Goal: Information Seeking & Learning: Learn about a topic

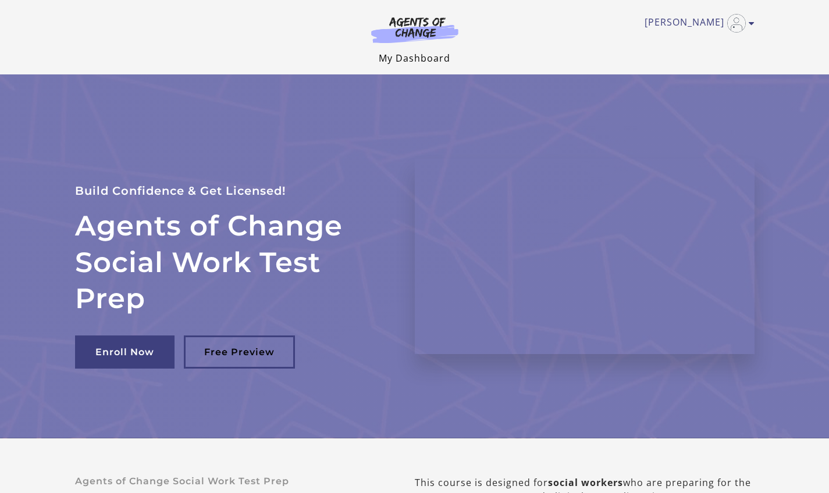
click at [402, 58] on link "My Dashboard" at bounding box center [415, 58] width 72 height 13
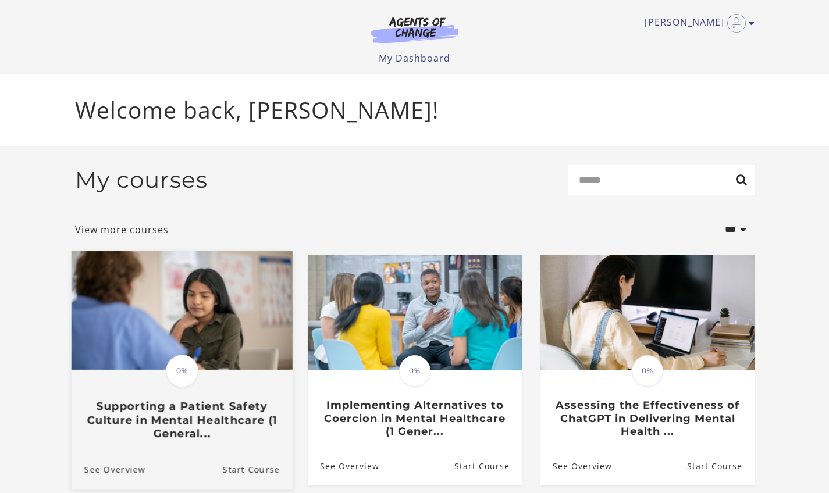
click at [182, 344] on img at bounding box center [181, 310] width 221 height 119
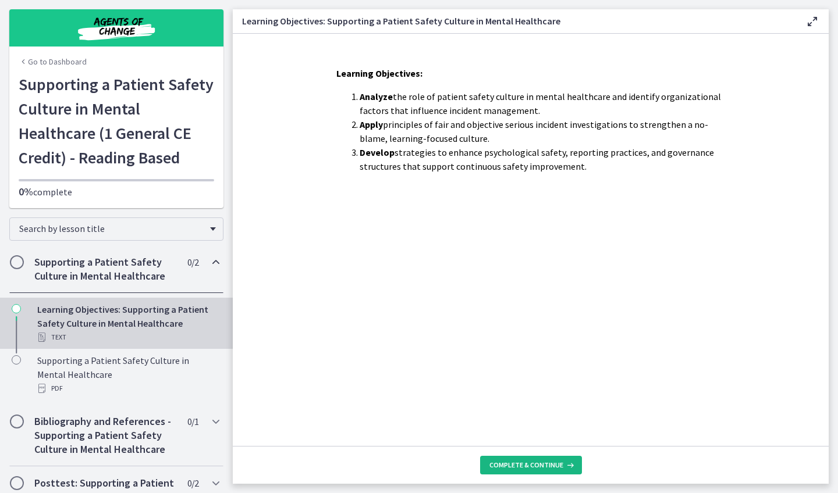
click at [533, 465] on span "Complete & continue" at bounding box center [526, 465] width 74 height 9
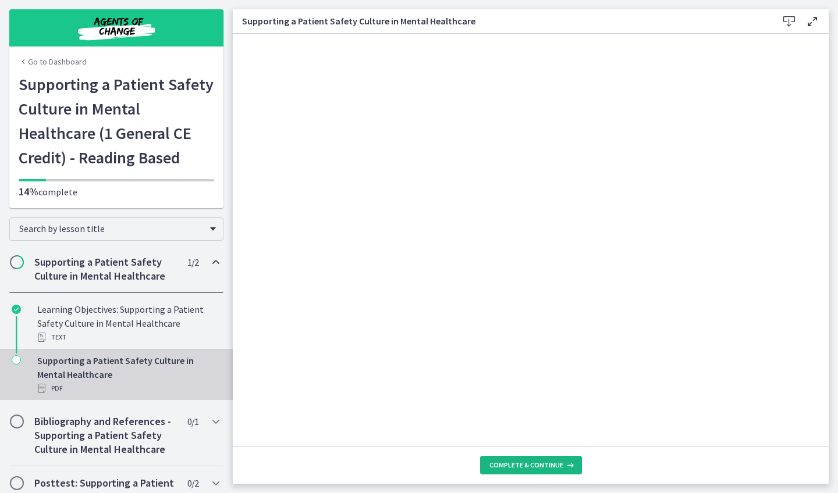
click at [533, 465] on span "Complete & continue" at bounding box center [526, 465] width 74 height 9
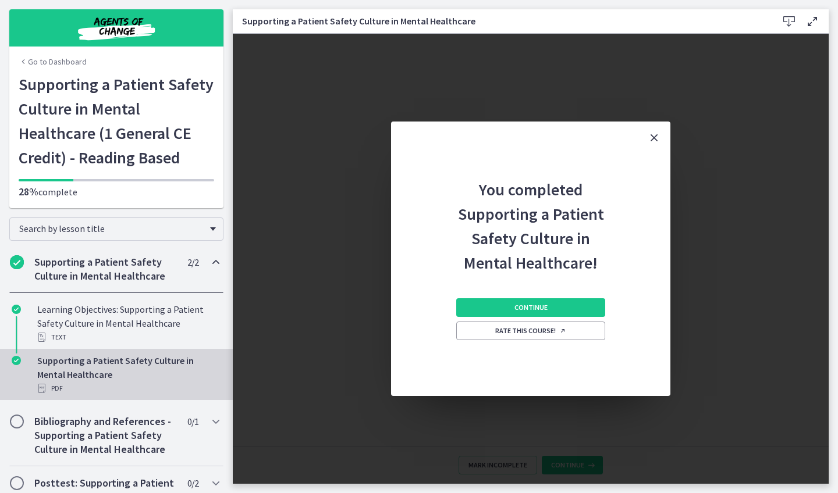
click at [653, 136] on icon "Close" at bounding box center [654, 138] width 14 height 14
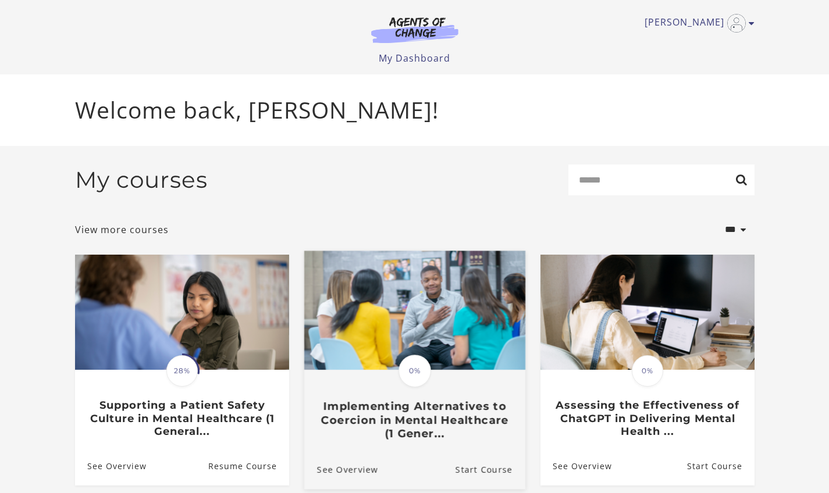
click at [416, 370] on span "0%" at bounding box center [414, 371] width 33 height 33
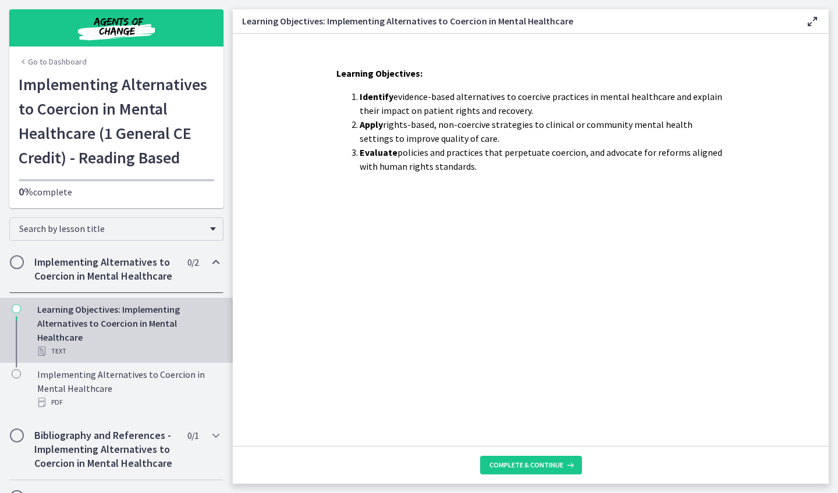
click at [150, 323] on div "Learning Objectives: Implementing Alternatives to Coercion in Mental Healthcare…" at bounding box center [127, 330] width 181 height 56
click at [143, 283] on h2 "Implementing Alternatives to Coercion in Mental Healthcare" at bounding box center [105, 269] width 142 height 28
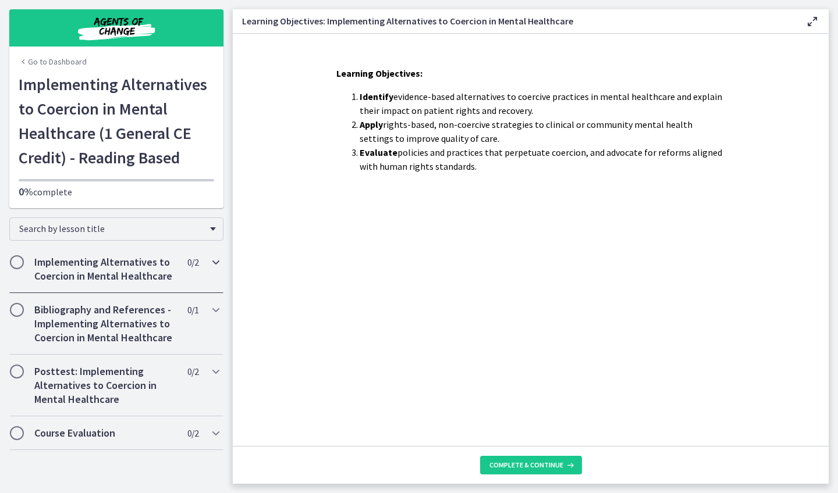
click at [143, 291] on div "Implementing Alternatives to Coercion in Mental Healthcare 0 / 2 Completed" at bounding box center [116, 269] width 214 height 48
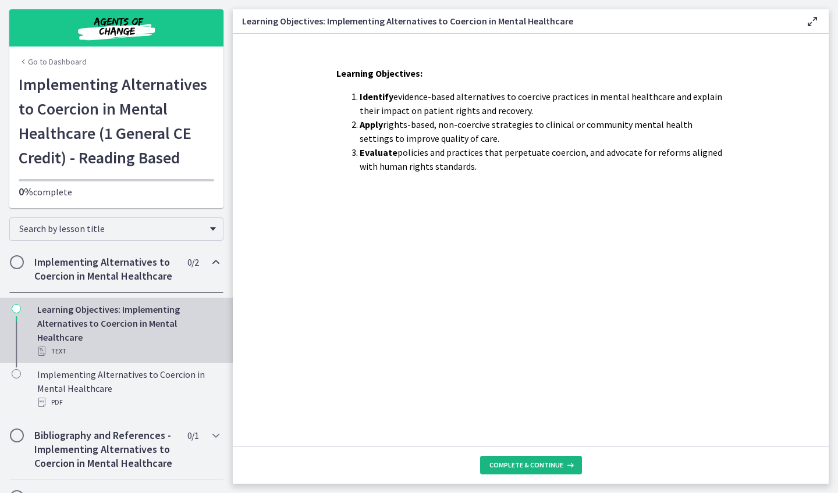
click at [513, 457] on button "Complete & continue" at bounding box center [531, 465] width 102 height 19
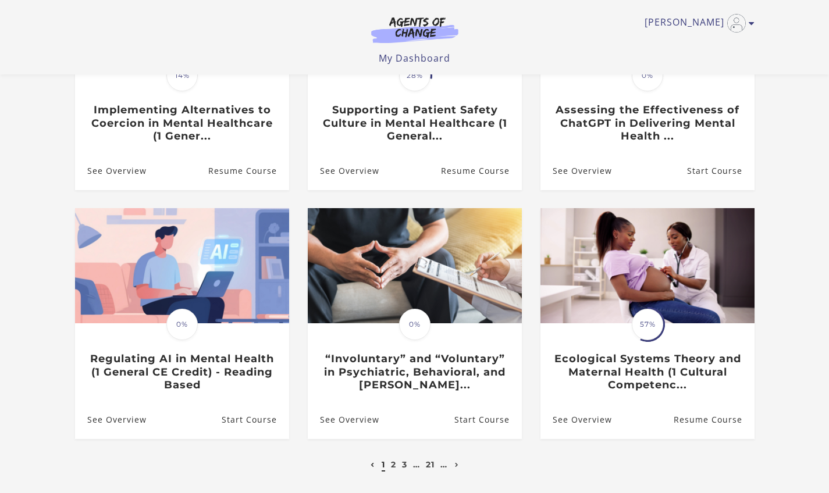
scroll to position [225, 0]
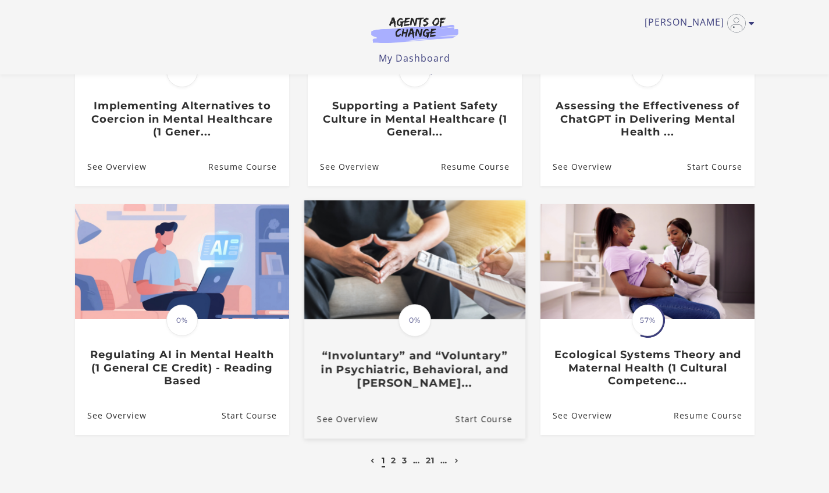
click at [459, 302] on img at bounding box center [414, 260] width 221 height 119
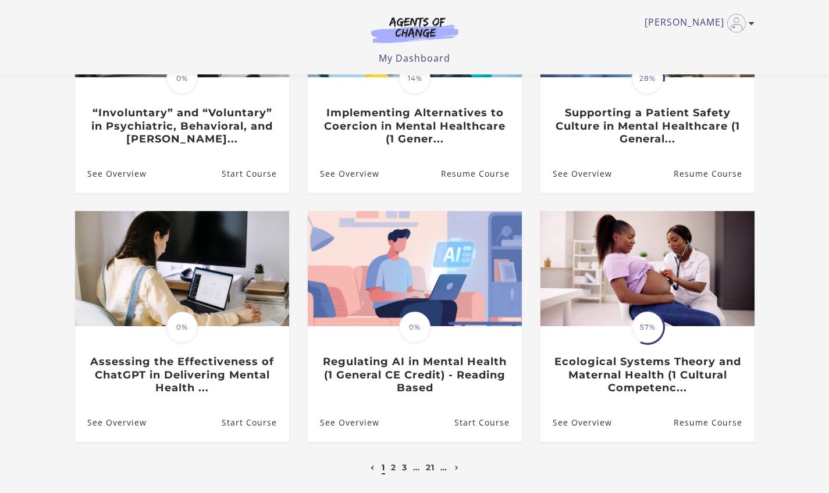
scroll to position [321, 0]
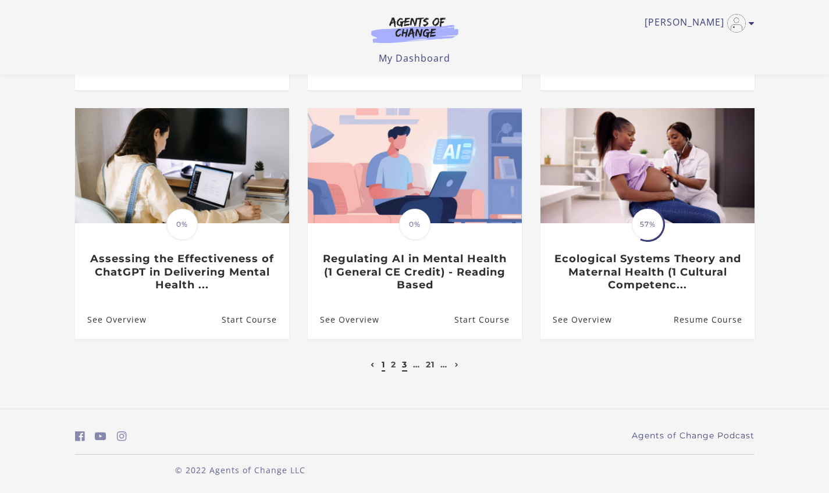
click at [406, 364] on link "3" at bounding box center [404, 364] width 5 height 10
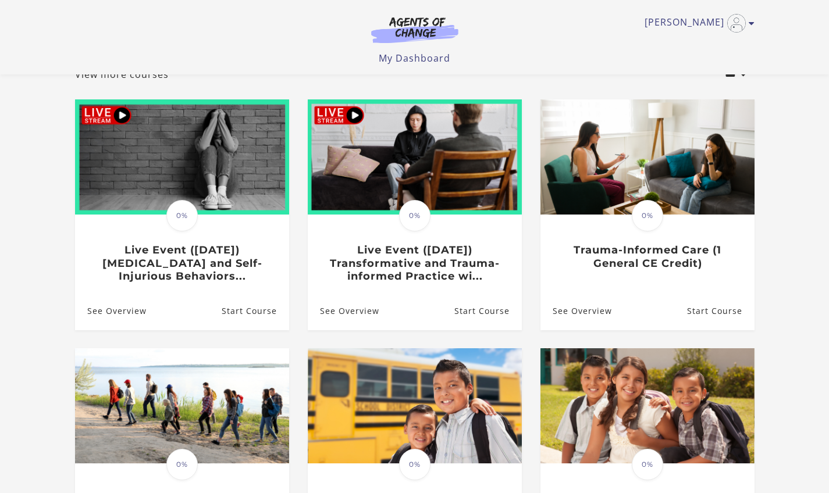
scroll to position [81, 0]
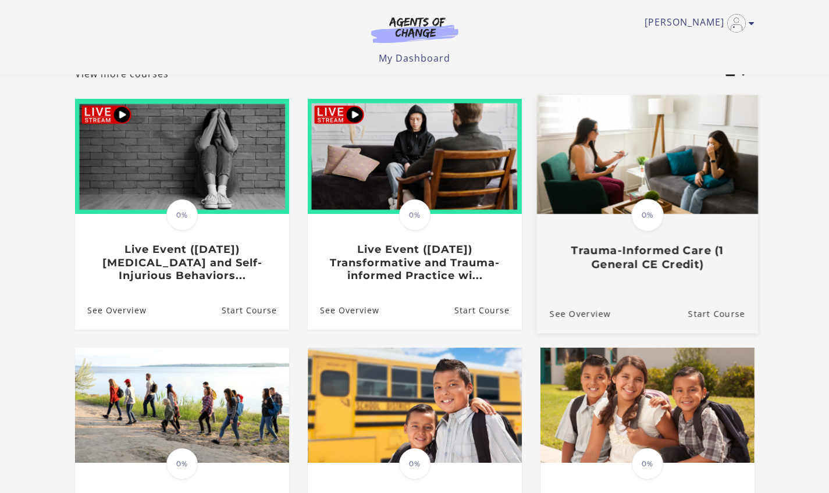
click at [686, 183] on img at bounding box center [646, 154] width 221 height 119
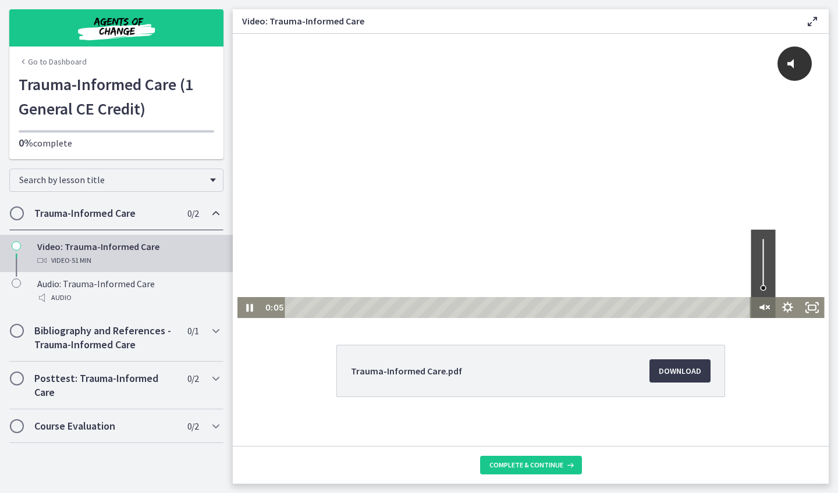
click at [755, 302] on icon "Unmute" at bounding box center [762, 307] width 24 height 21
click at [242, 308] on icon "Play Video" at bounding box center [250, 307] width 29 height 25
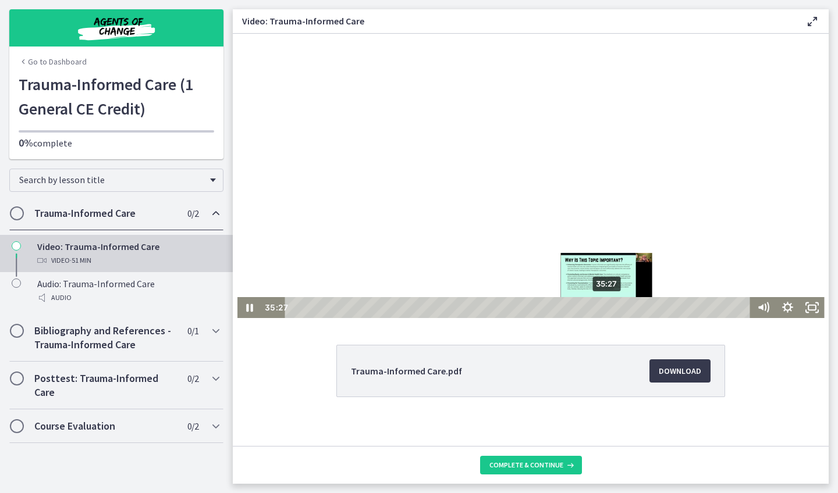
click at [603, 309] on div "35:27" at bounding box center [519, 307] width 450 height 21
click at [600, 308] on div "35:11" at bounding box center [519, 307] width 450 height 21
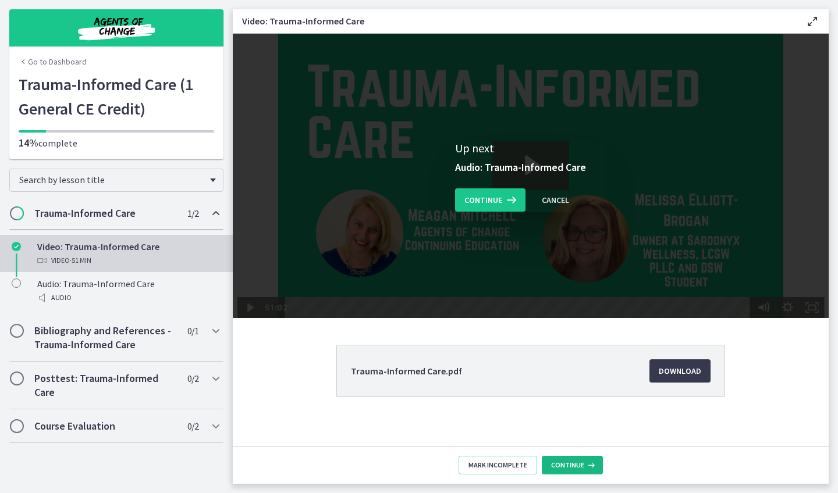
click at [581, 462] on span "Continue" at bounding box center [567, 465] width 33 height 9
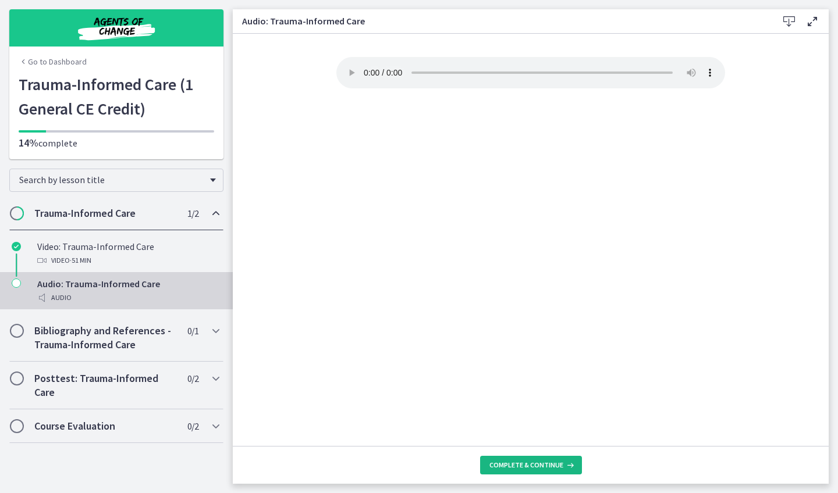
click at [563, 465] on icon at bounding box center [569, 465] width 12 height 9
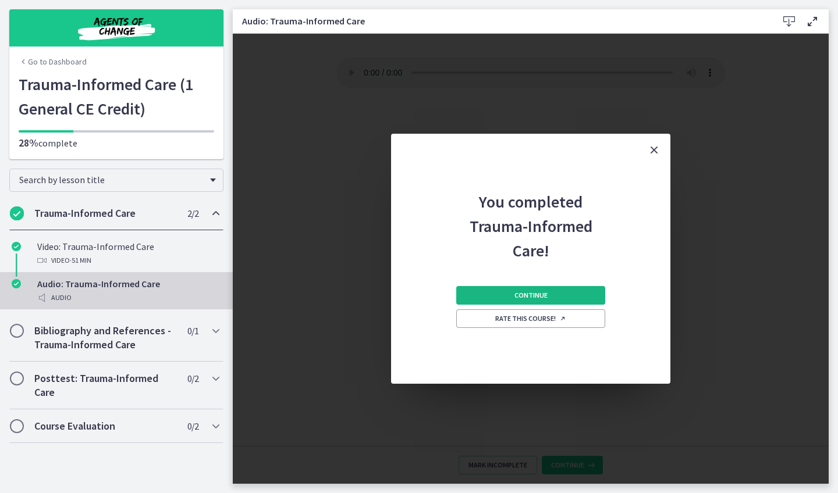
click at [559, 295] on button "Continue" at bounding box center [530, 295] width 149 height 19
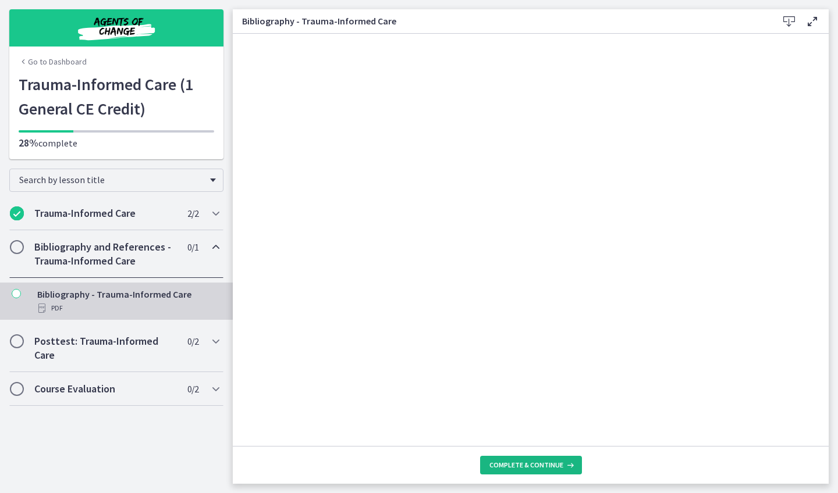
click at [537, 462] on span "Complete & continue" at bounding box center [526, 465] width 74 height 9
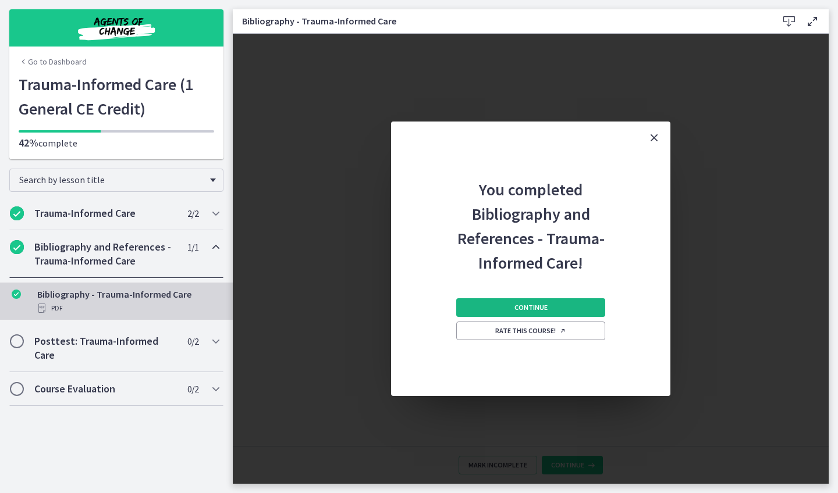
click at [542, 308] on span "Continue" at bounding box center [530, 307] width 33 height 9
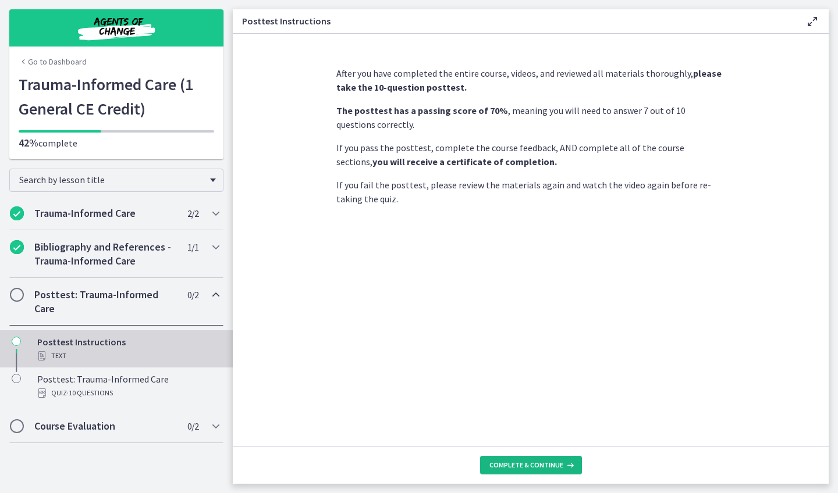
click at [549, 472] on button "Complete & continue" at bounding box center [531, 465] width 102 height 19
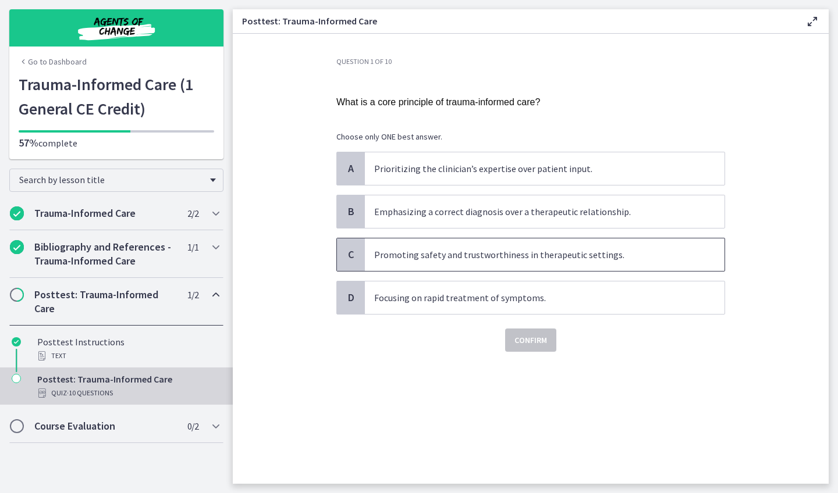
click at [460, 260] on p "Promoting safety and trustworthiness in therapeutic settings." at bounding box center [533, 255] width 318 height 14
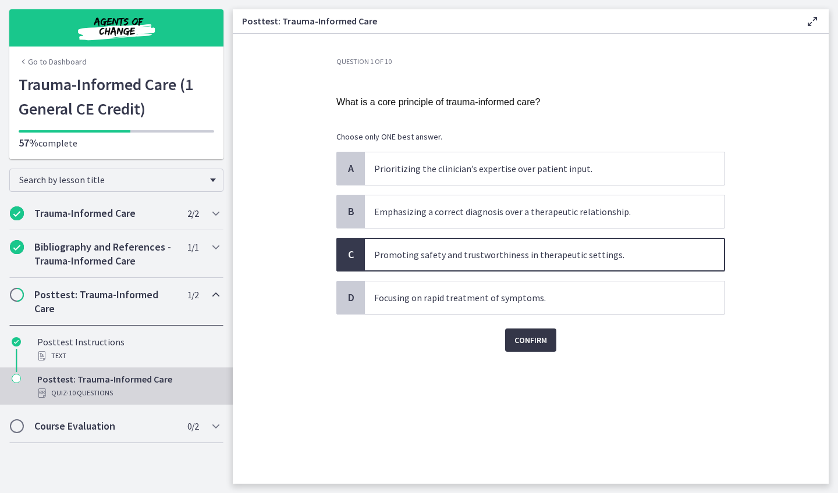
click at [512, 330] on button "Confirm" at bounding box center [530, 340] width 51 height 23
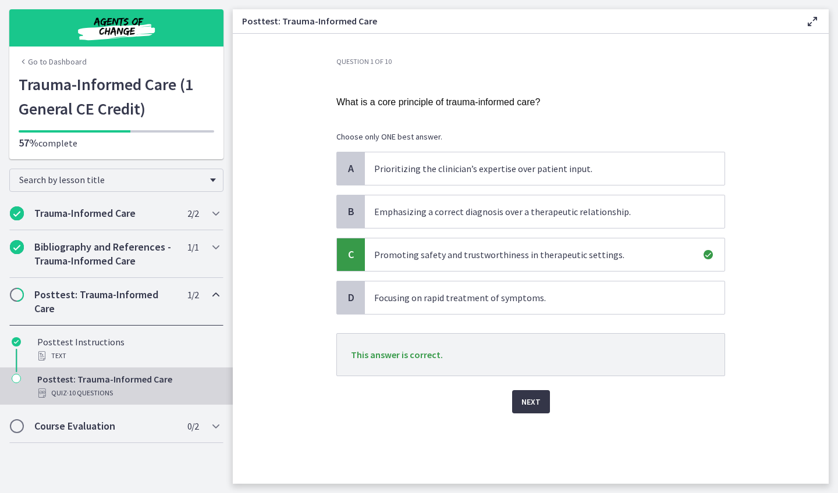
click at [533, 405] on span "Next" at bounding box center [530, 402] width 19 height 14
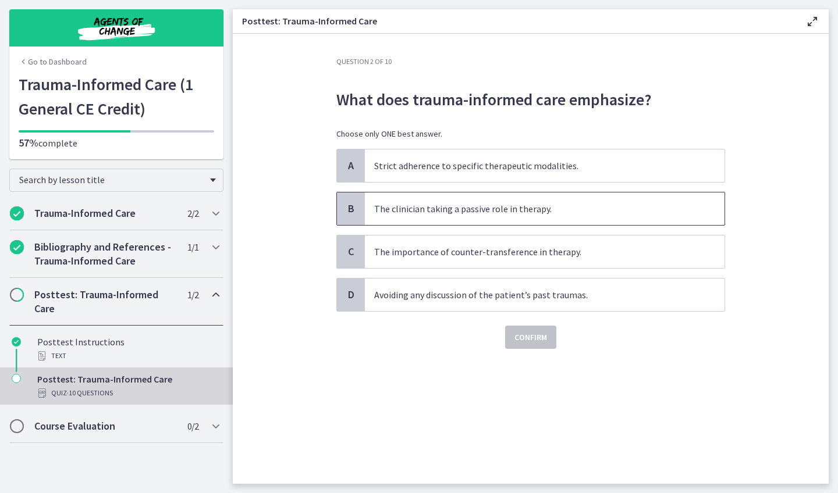
click at [471, 213] on p "The clinician taking a passive role in therapy." at bounding box center [533, 209] width 318 height 14
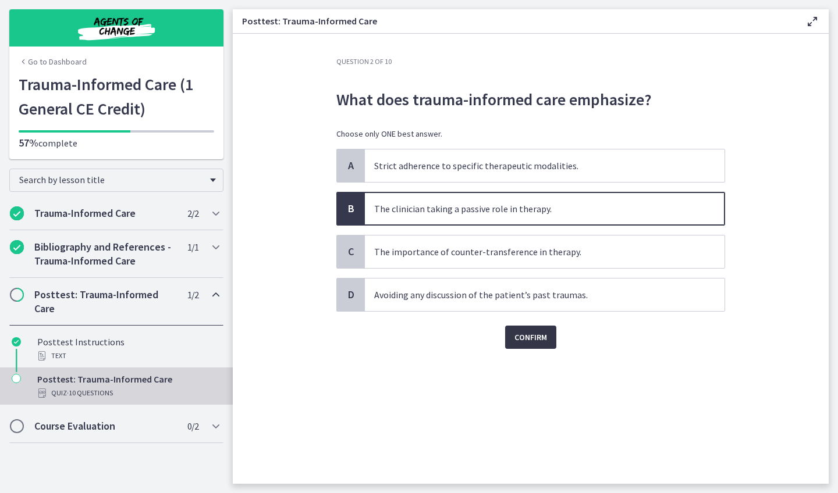
click at [520, 341] on span "Confirm" at bounding box center [530, 337] width 33 height 14
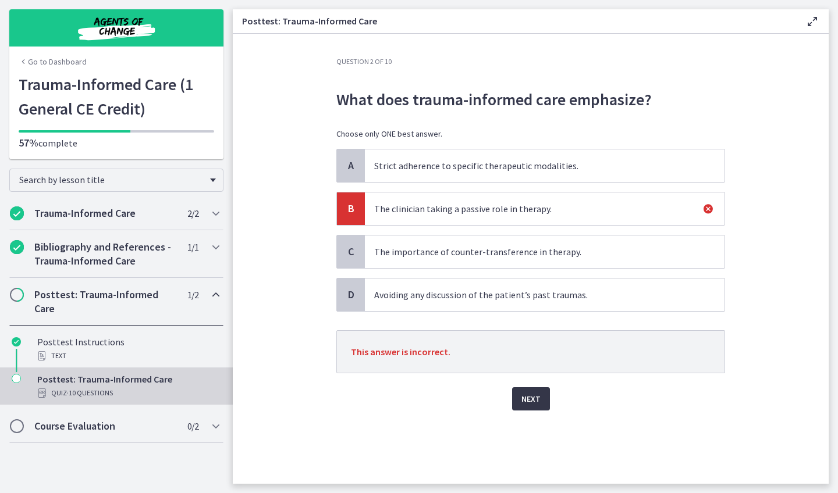
click at [529, 394] on span "Next" at bounding box center [530, 399] width 19 height 14
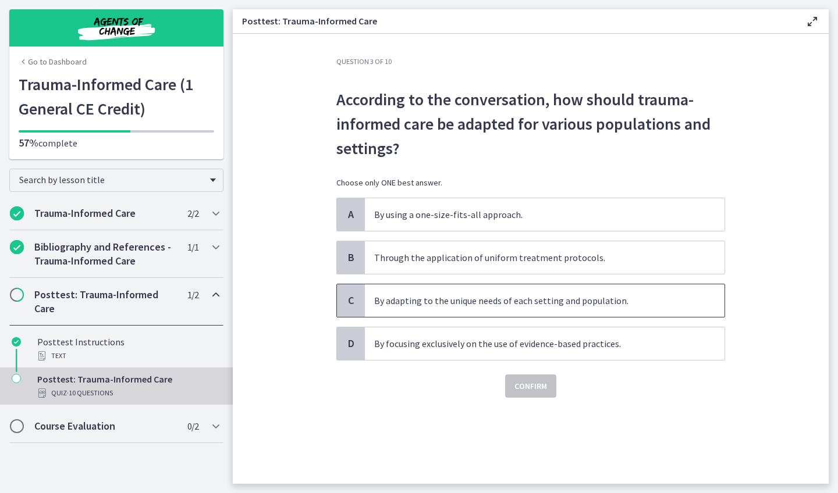
click at [510, 305] on p "By adapting to the unique needs of each setting and population." at bounding box center [533, 301] width 318 height 14
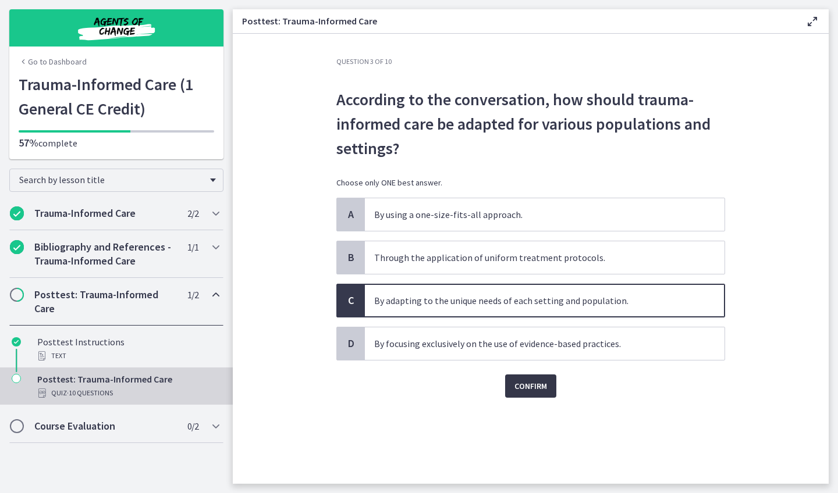
click at [521, 376] on button "Confirm" at bounding box center [530, 386] width 51 height 23
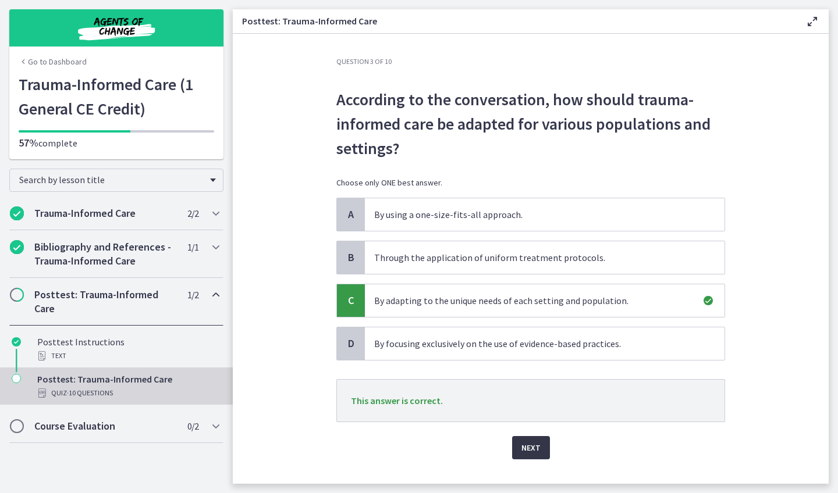
click at [529, 452] on span "Next" at bounding box center [530, 448] width 19 height 14
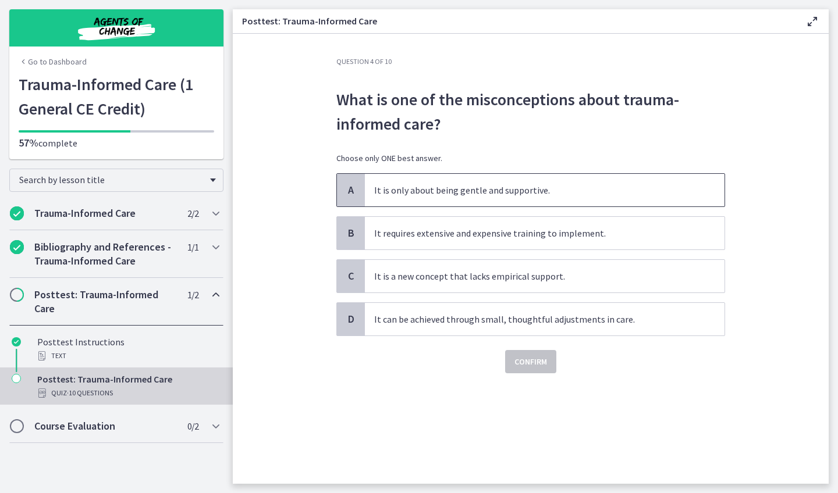
click at [485, 183] on span "It is only about being gentle and supportive." at bounding box center [544, 190] width 359 height 33
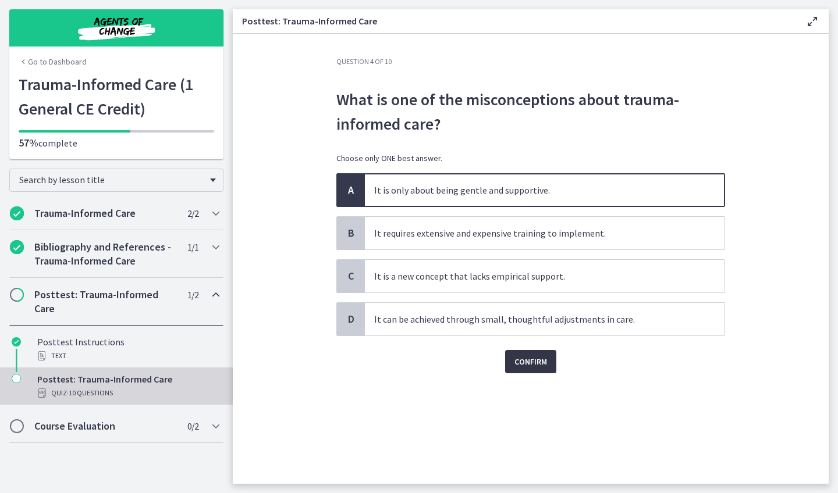
click at [526, 371] on button "Confirm" at bounding box center [530, 361] width 51 height 23
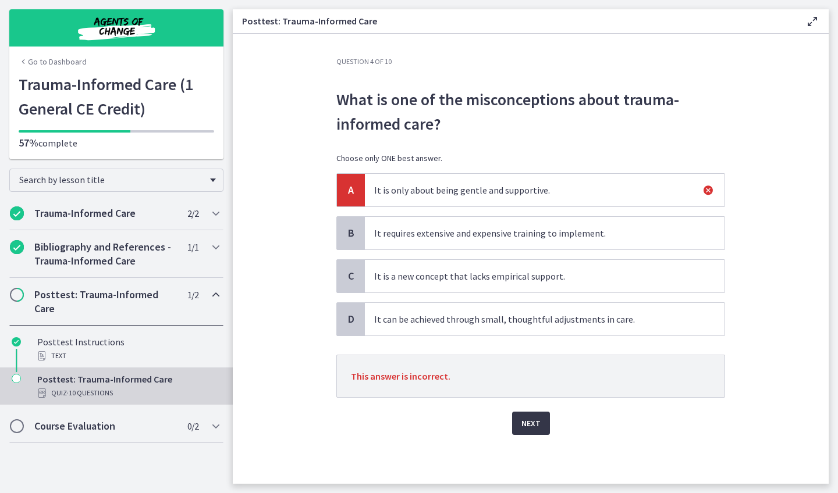
click at [535, 429] on span "Next" at bounding box center [530, 423] width 19 height 14
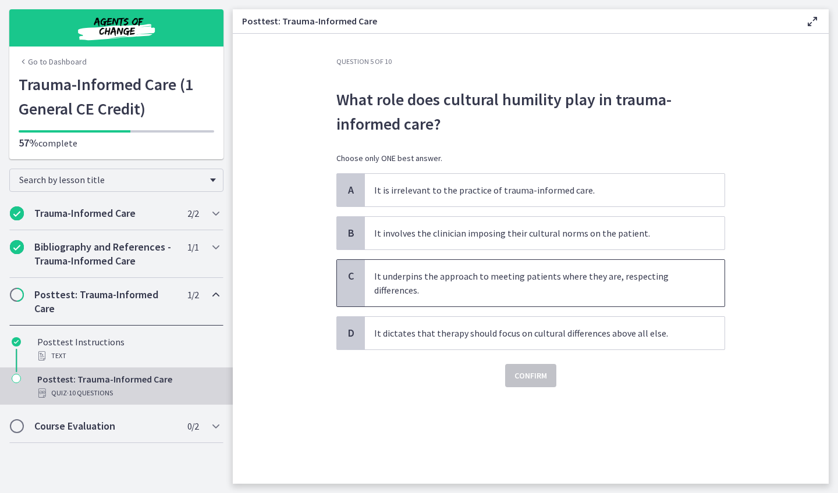
click at [540, 282] on p "It underpins the approach to meeting patients where they are, respecting differ…" at bounding box center [533, 283] width 318 height 28
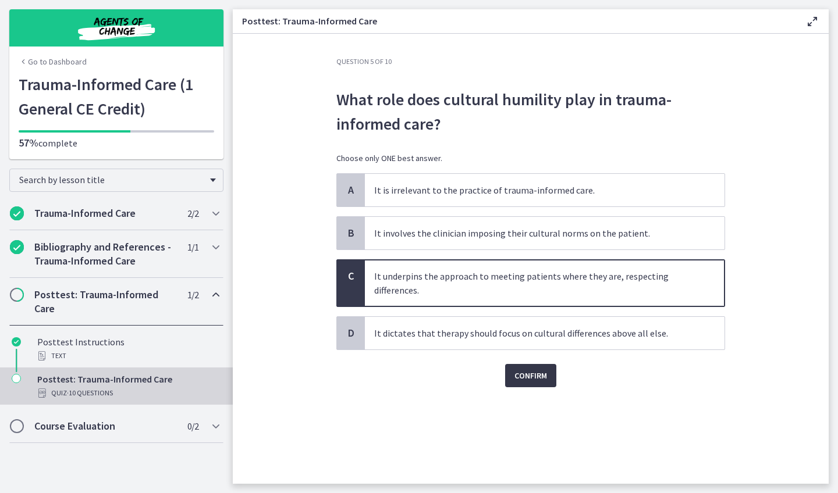
click at [523, 378] on span "Confirm" at bounding box center [530, 376] width 33 height 14
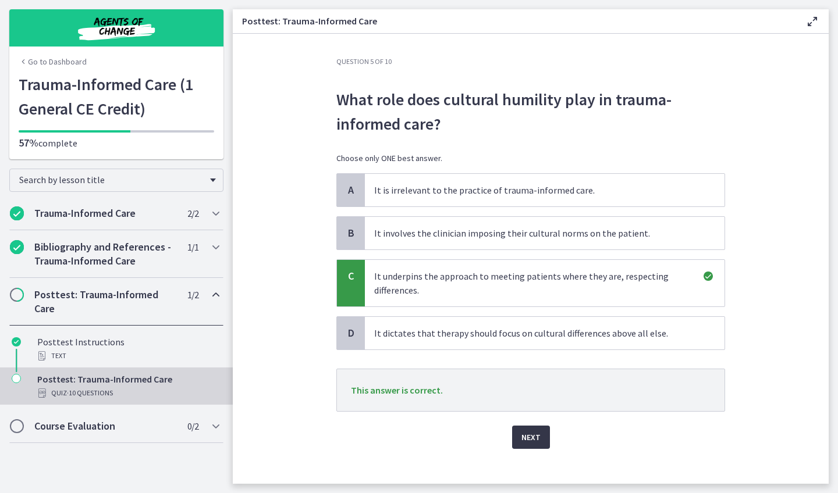
click at [526, 440] on span "Next" at bounding box center [530, 437] width 19 height 14
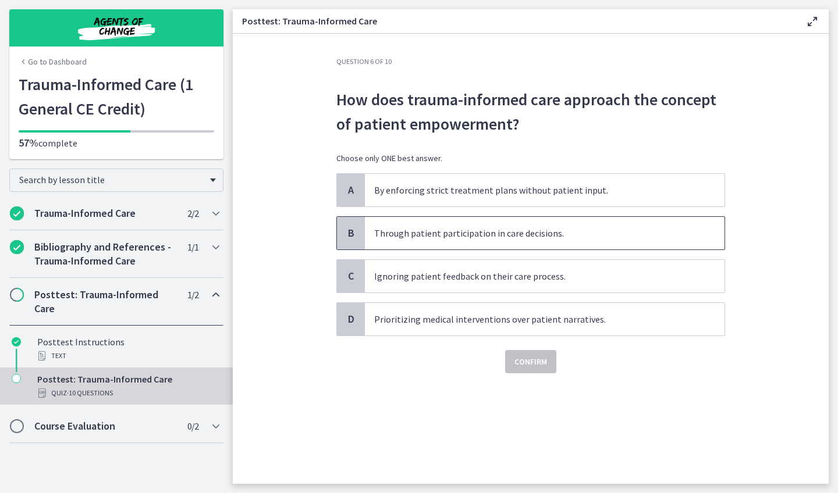
click at [524, 239] on p "Through patient participation in care decisions." at bounding box center [533, 233] width 318 height 14
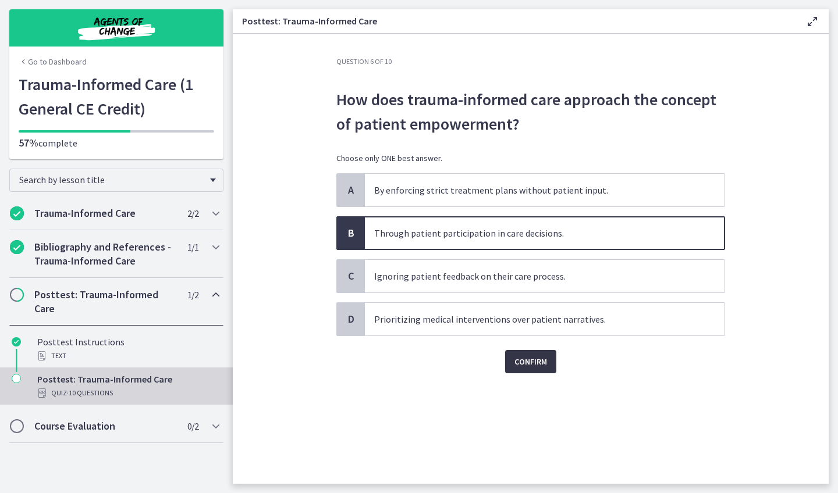
click at [535, 359] on span "Confirm" at bounding box center [530, 362] width 33 height 14
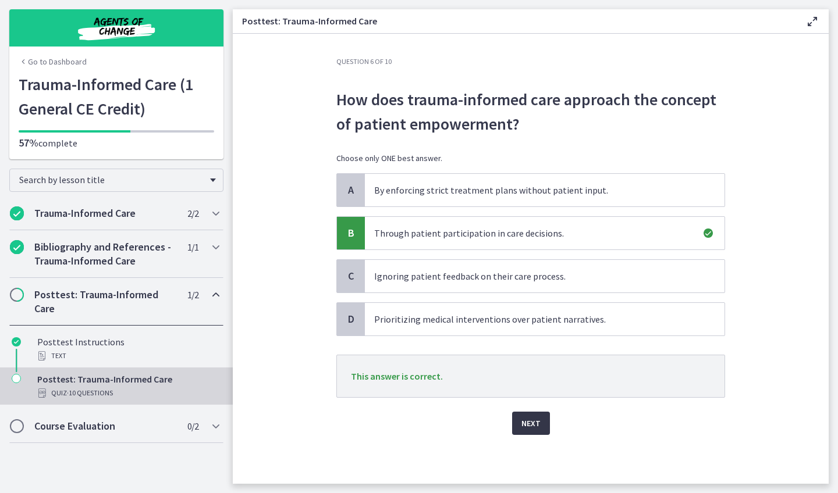
click at [530, 424] on span "Next" at bounding box center [530, 423] width 19 height 14
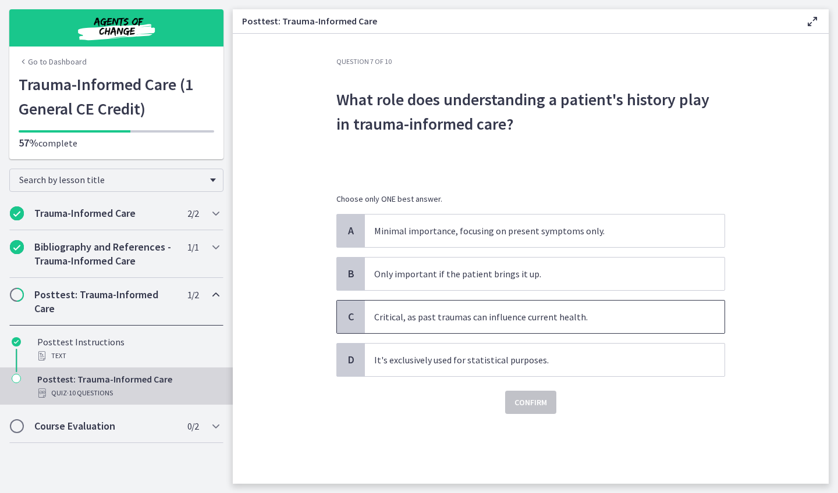
click at [514, 326] on span "Critical, as past traumas can influence current health." at bounding box center [544, 317] width 359 height 33
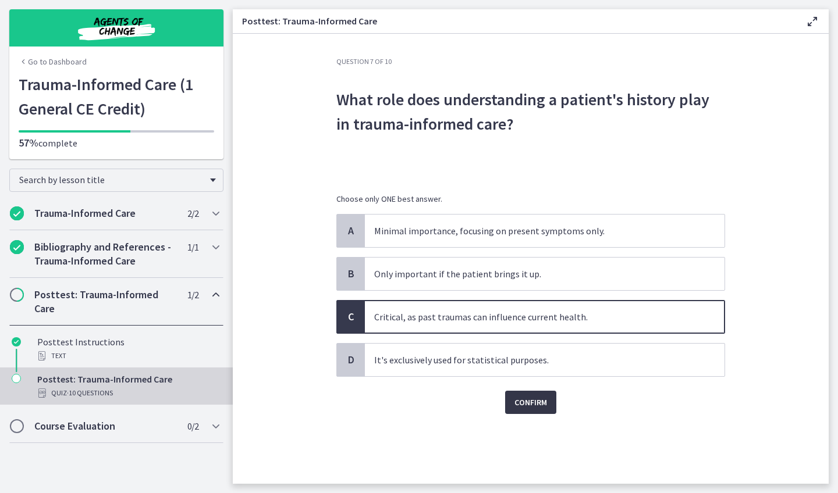
click at [521, 397] on span "Confirm" at bounding box center [530, 403] width 33 height 14
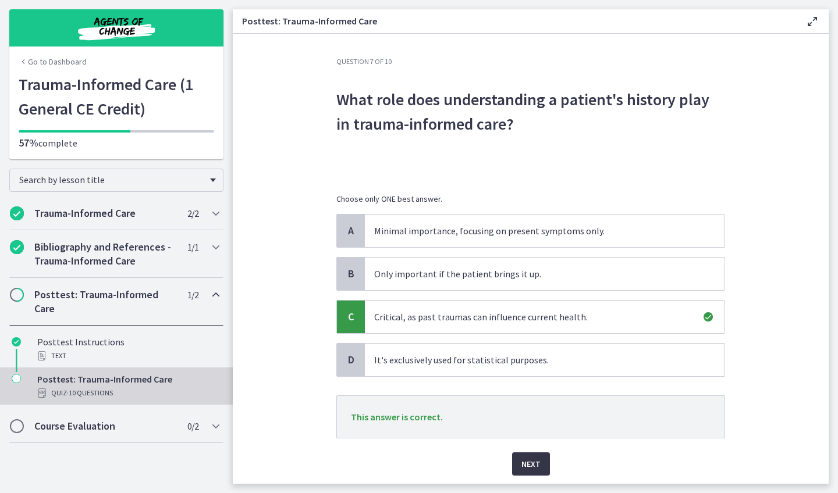
click at [515, 471] on button "Next" at bounding box center [531, 464] width 38 height 23
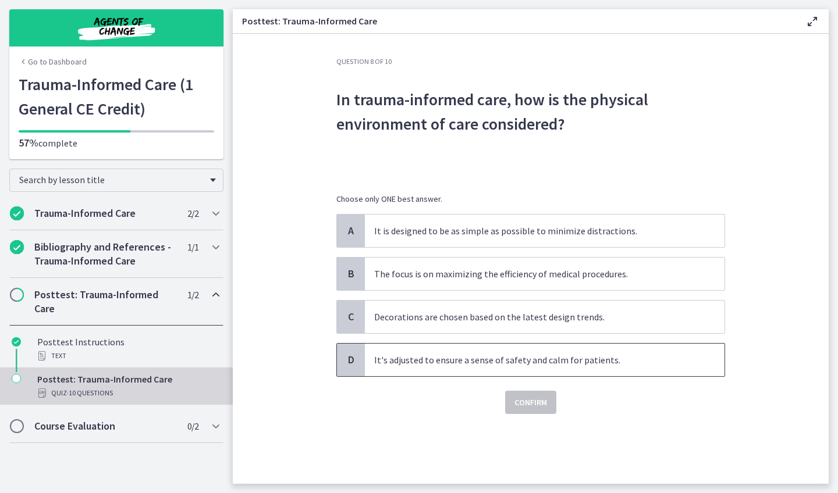
click at [491, 366] on p "It's adjusted to ensure a sense of safety and calm for patients." at bounding box center [533, 360] width 318 height 14
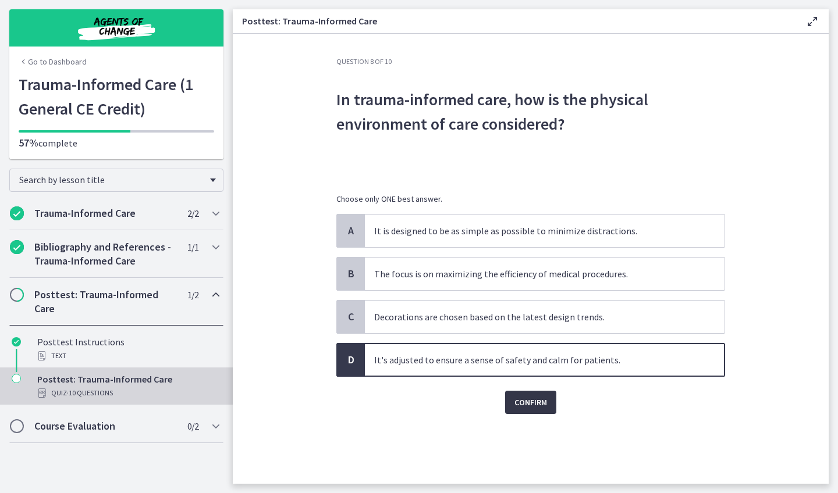
click at [518, 400] on span "Confirm" at bounding box center [530, 403] width 33 height 14
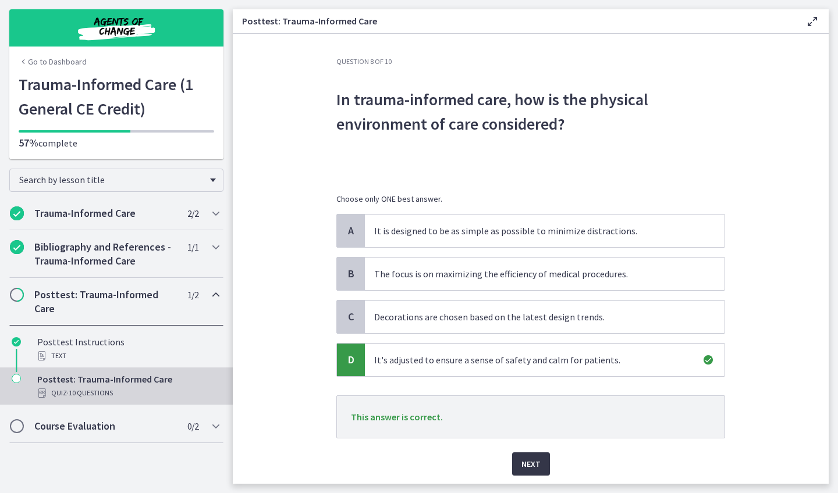
click at [533, 462] on span "Next" at bounding box center [530, 464] width 19 height 14
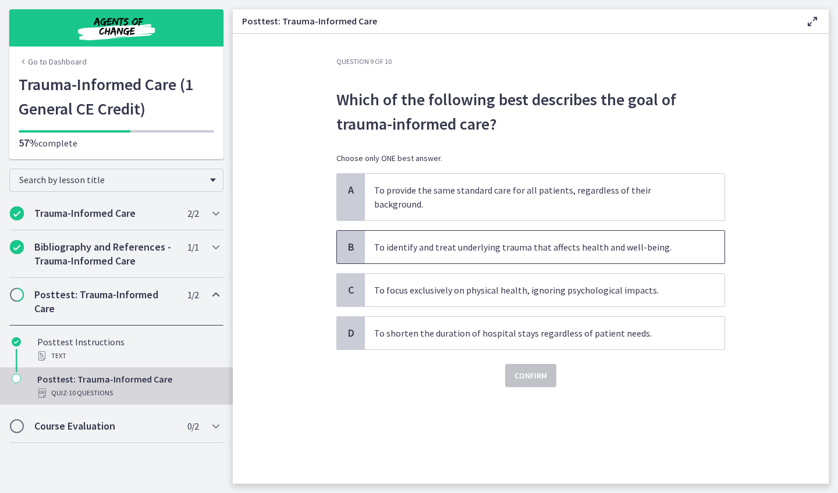
click at [558, 240] on p "To identify and treat underlying trauma that affects health and well-being." at bounding box center [533, 247] width 318 height 14
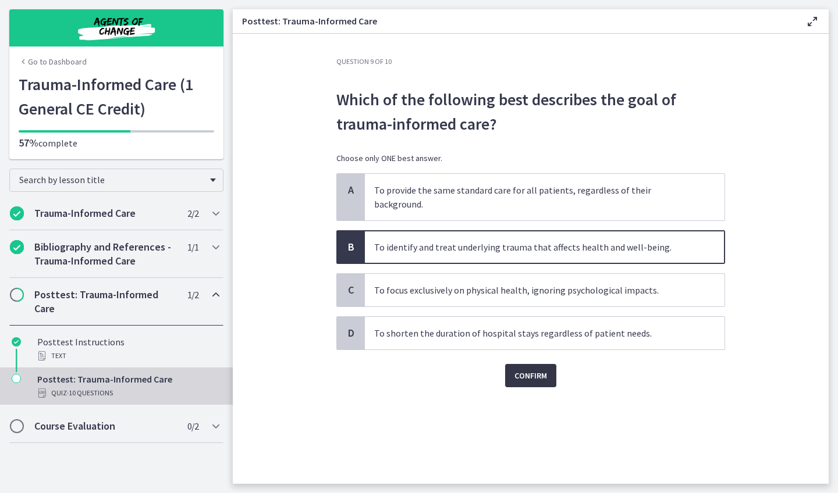
click at [540, 369] on button "Confirm" at bounding box center [530, 375] width 51 height 23
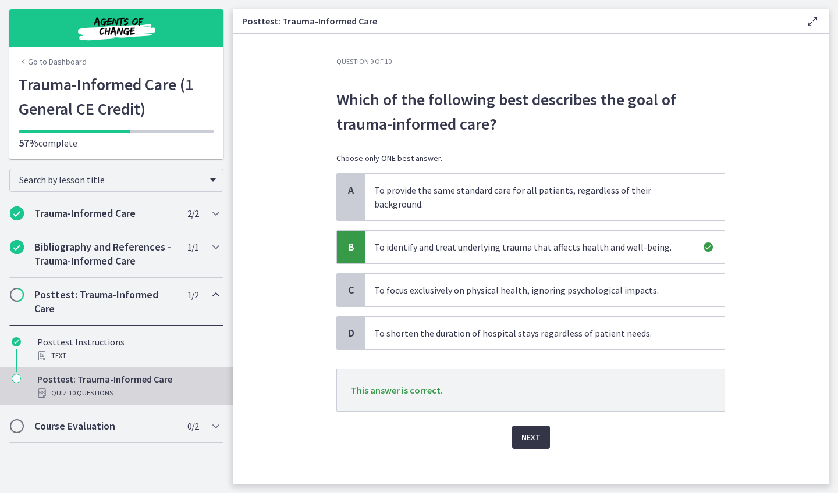
click at [544, 429] on button "Next" at bounding box center [531, 437] width 38 height 23
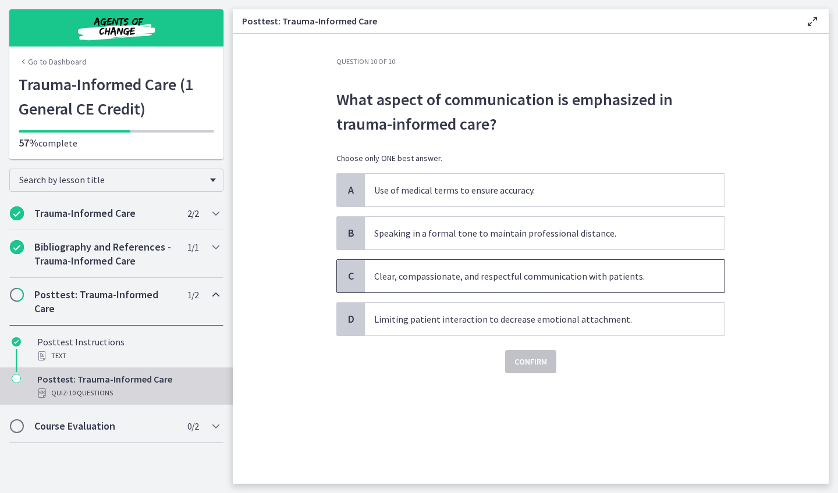
click at [530, 283] on p "Clear, compassionate, and respectful communication with patients." at bounding box center [533, 276] width 318 height 14
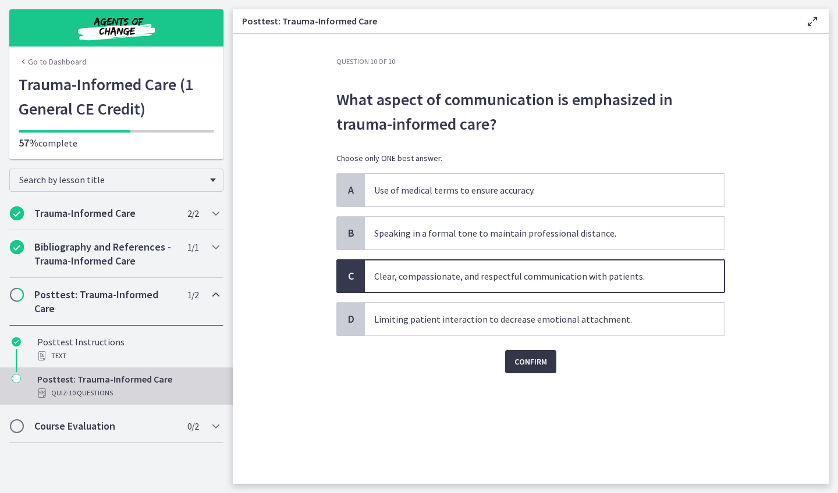
click at [536, 358] on span "Confirm" at bounding box center [530, 362] width 33 height 14
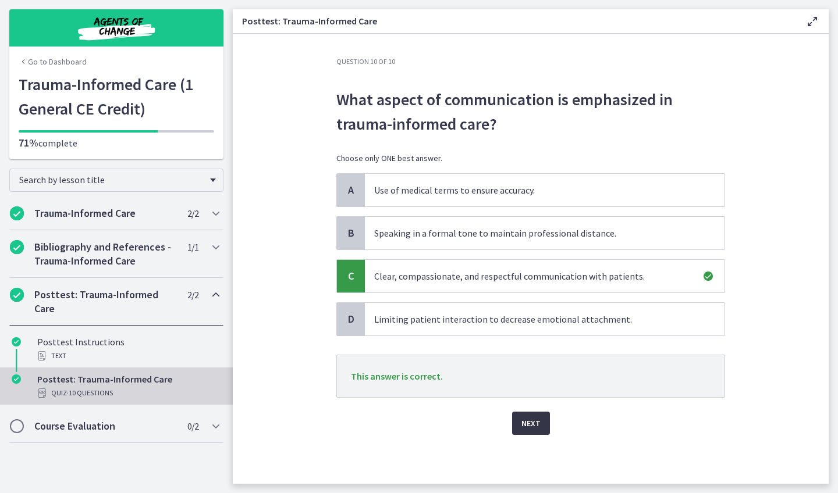
click at [540, 419] on button "Next" at bounding box center [531, 423] width 38 height 23
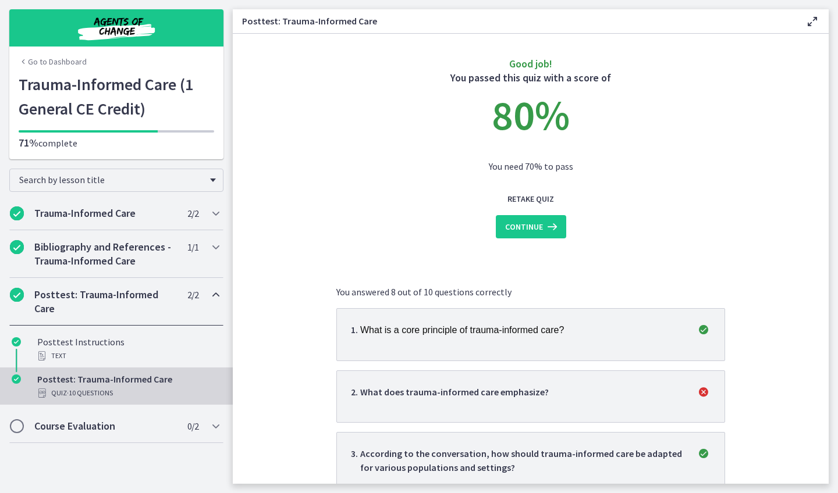
click at [525, 380] on li "2 . What does trauma-informed care emphasize?" at bounding box center [530, 397] width 389 height 52
click at [653, 397] on span "2 . What does trauma-informed care emphasize?" at bounding box center [530, 396] width 359 height 23
click at [533, 228] on span "Continue" at bounding box center [524, 227] width 38 height 14
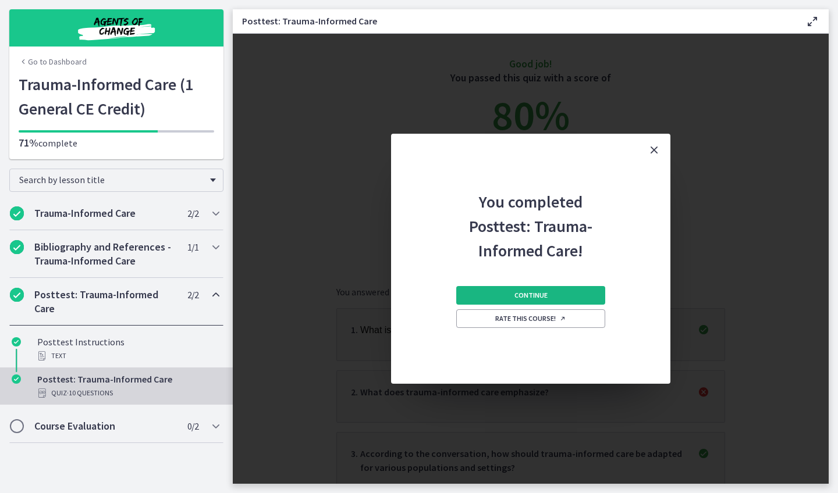
click at [535, 294] on span "Continue" at bounding box center [530, 295] width 33 height 9
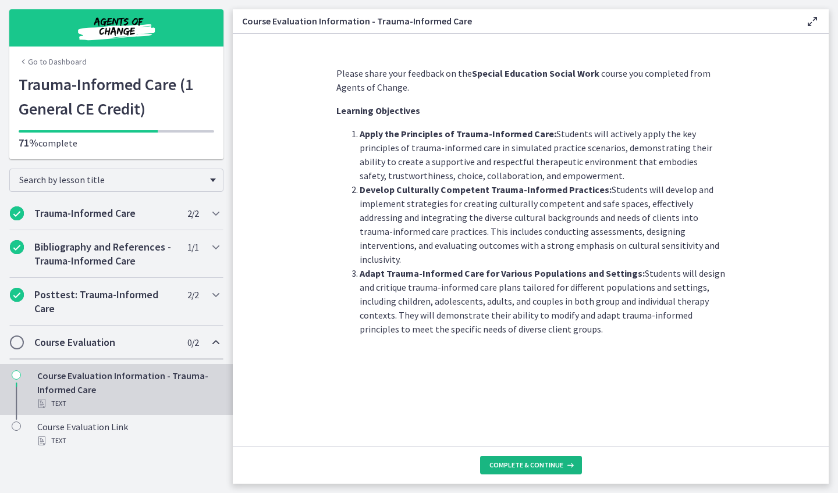
click at [533, 467] on span "Complete & continue" at bounding box center [526, 465] width 74 height 9
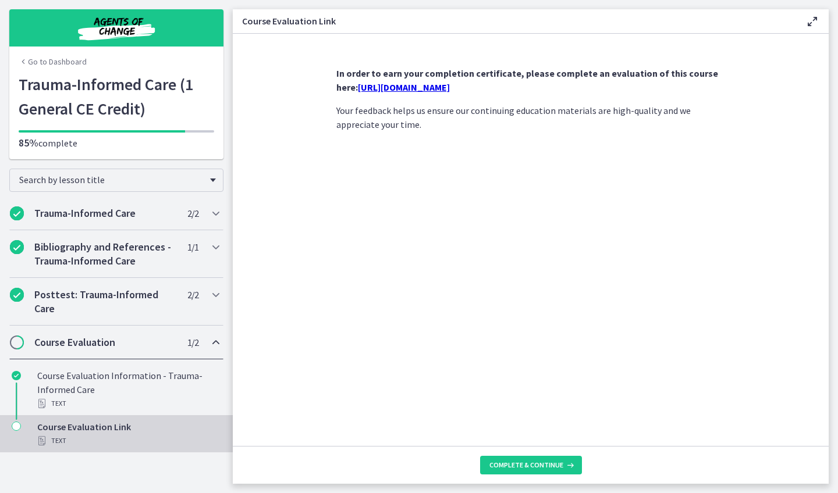
click at [450, 88] on link "https://forms.gle/AeNPj3CThEGA65MK6" at bounding box center [404, 87] width 92 height 12
click at [523, 471] on button "Complete & continue" at bounding box center [531, 465] width 102 height 19
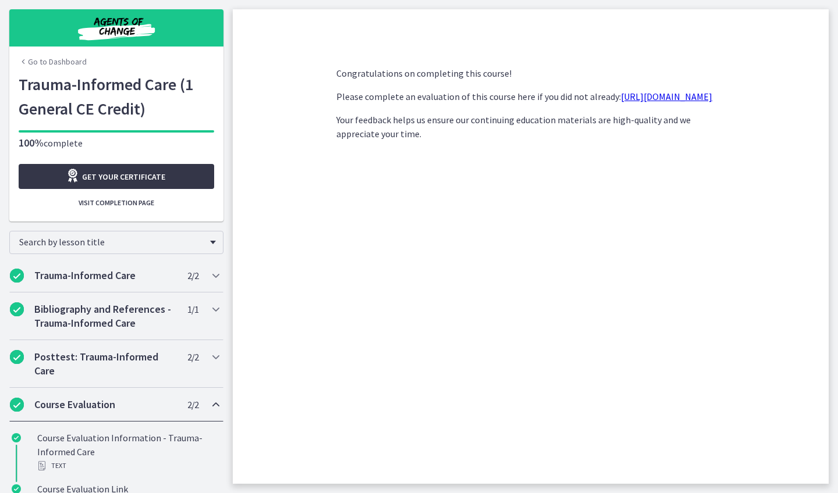
click at [145, 173] on span "Get your certificate" at bounding box center [123, 177] width 83 height 14
click at [136, 198] on span "Visit completion page" at bounding box center [117, 202] width 76 height 9
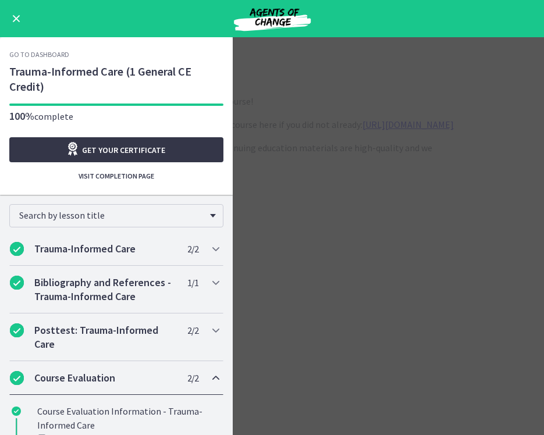
click at [120, 158] on link "Get your certificate" at bounding box center [116, 149] width 214 height 25
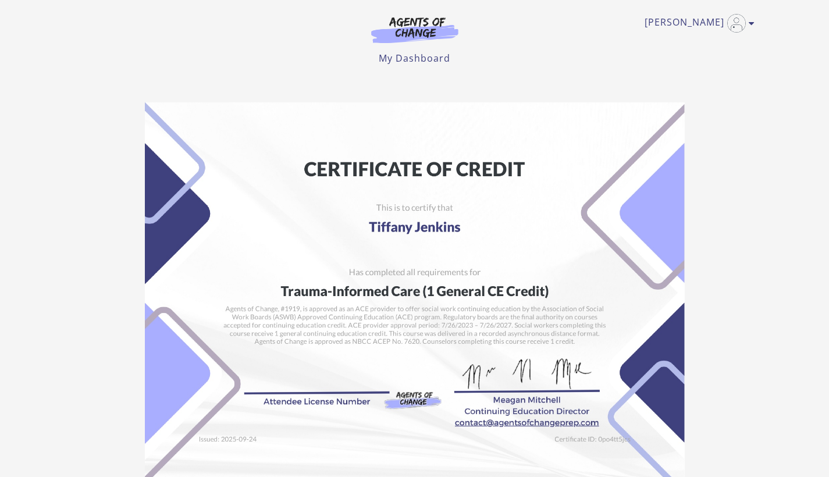
click at [545, 44] on div "Tiffany J My Account Support Sign Out Toggle menu Menu My Dashboard My Account …" at bounding box center [414, 32] width 679 height 65
click at [495, 279] on img at bounding box center [415, 292] width 540 height 381
click at [544, 186] on img at bounding box center [415, 292] width 540 height 381
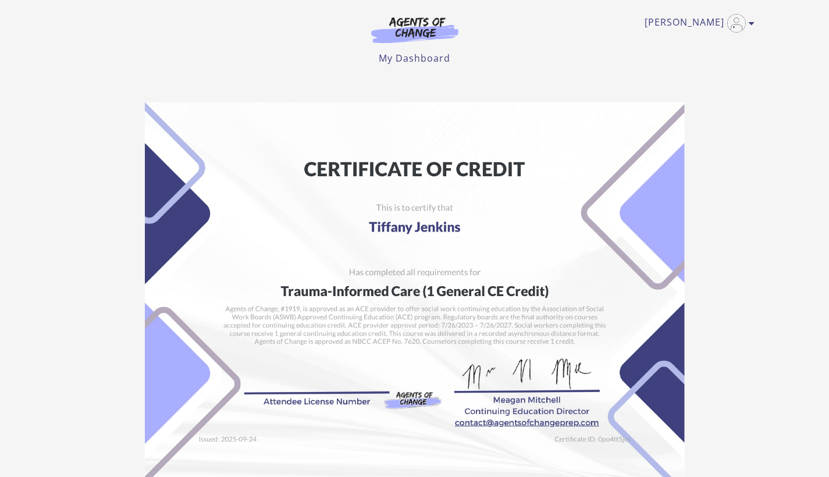
click at [544, 186] on img at bounding box center [415, 292] width 540 height 381
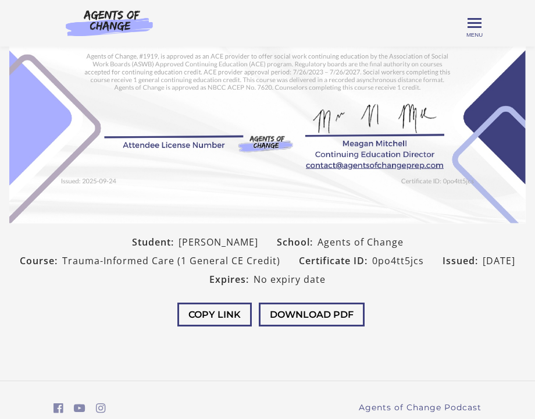
scroll to position [206, 0]
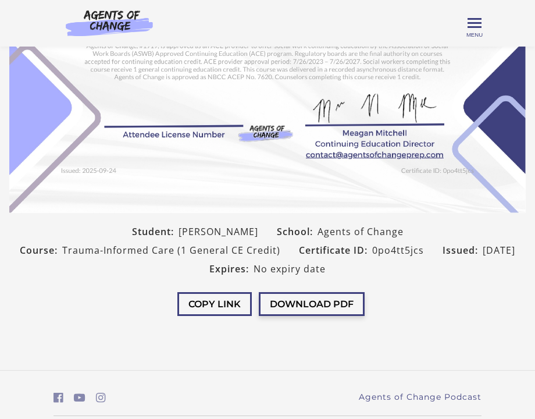
click at [298, 302] on button "Download PDF" at bounding box center [312, 304] width 106 height 24
